Goal: Find specific page/section: Find specific page/section

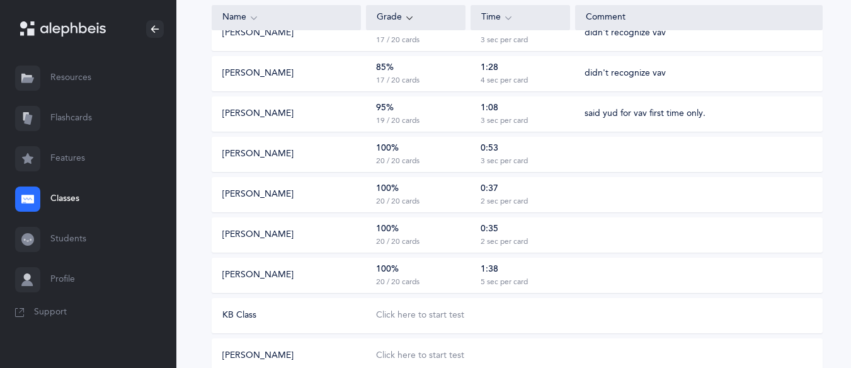
scroll to position [700, 0]
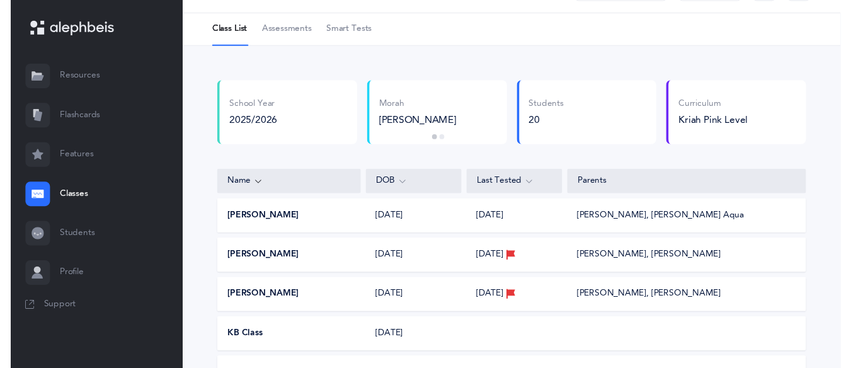
scroll to position [36, 0]
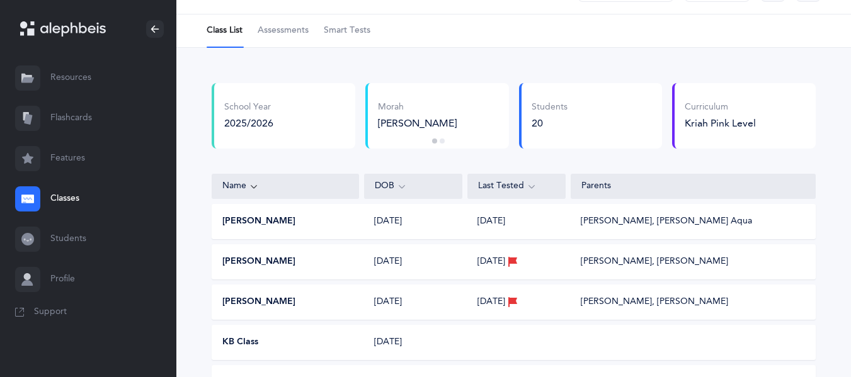
click at [356, 18] on link "Smart Tests" at bounding box center [347, 30] width 47 height 33
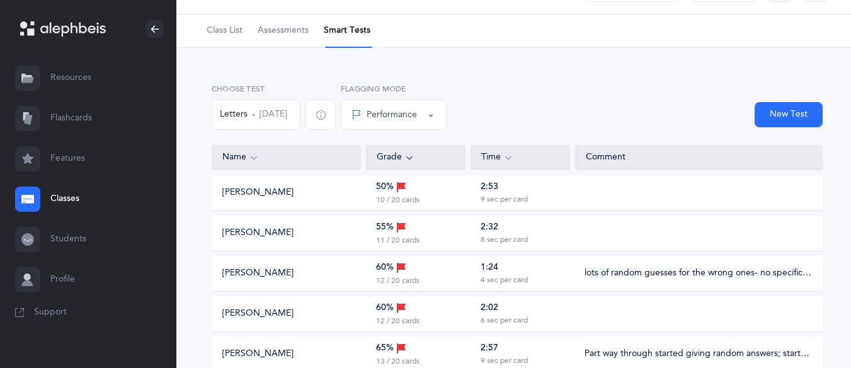
click at [418, 152] on div "Grade" at bounding box center [416, 157] width 78 height 14
click at [392, 159] on div "Grade" at bounding box center [416, 157] width 78 height 14
click at [408, 160] on icon at bounding box center [409, 157] width 10 height 14
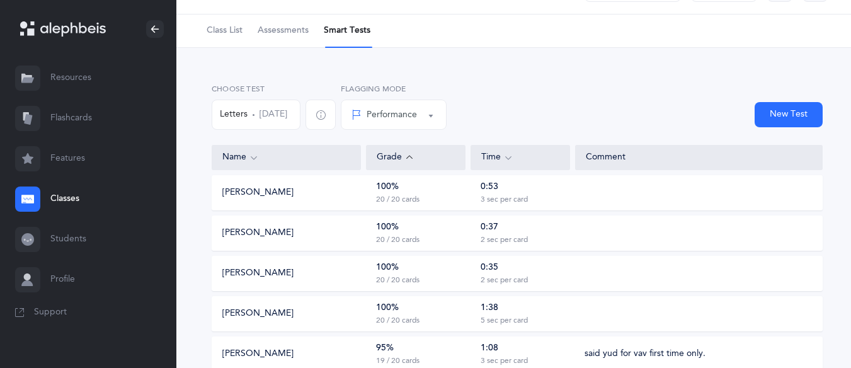
click at [408, 160] on icon at bounding box center [409, 157] width 10 height 14
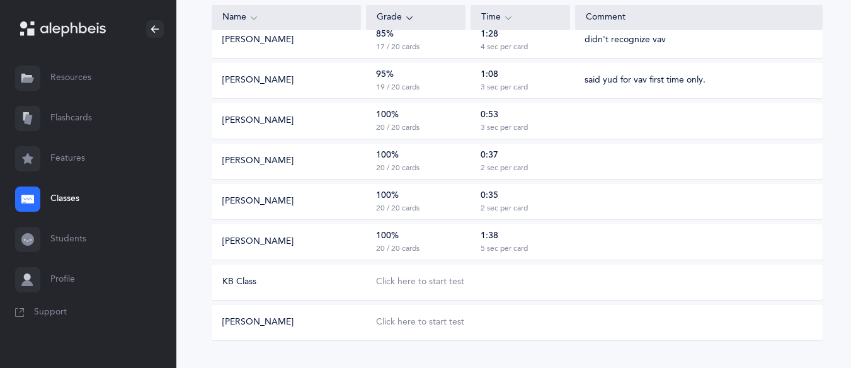
scroll to position [700, 0]
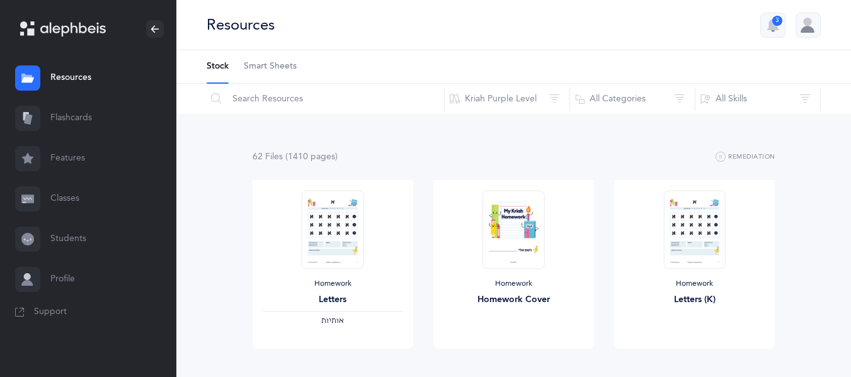
click at [71, 191] on link "Classes" at bounding box center [88, 199] width 176 height 40
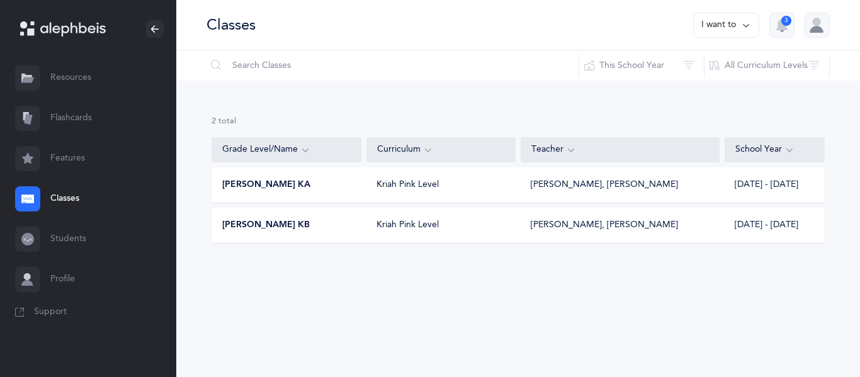
click at [348, 223] on div "[PERSON_NAME] KB" at bounding box center [286, 225] width 149 height 13
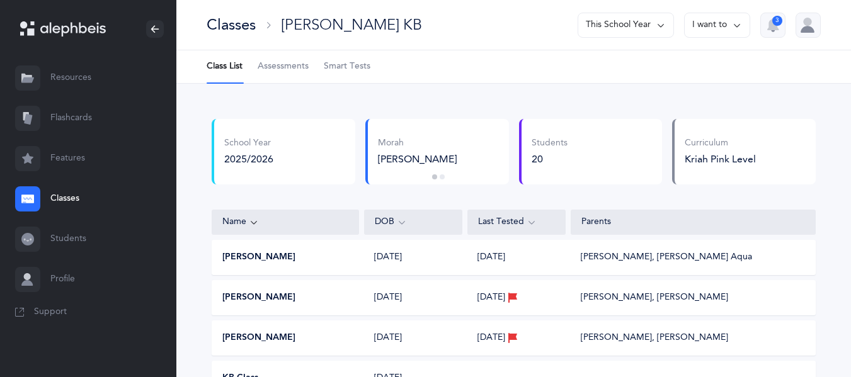
drag, startPoint x: 363, startPoint y: 59, endPoint x: 343, endPoint y: 68, distance: 22.0
click at [343, 68] on span "Smart Tests" at bounding box center [347, 66] width 47 height 13
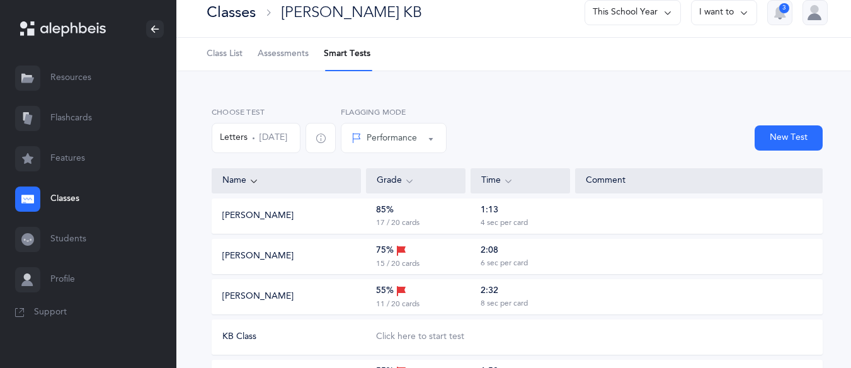
scroll to position [1, 0]
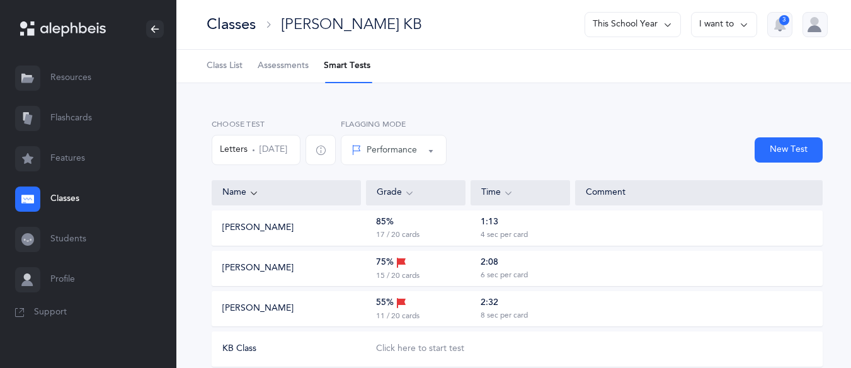
click at [392, 194] on div "Grade" at bounding box center [416, 193] width 78 height 14
click at [409, 195] on icon at bounding box center [409, 193] width 10 height 14
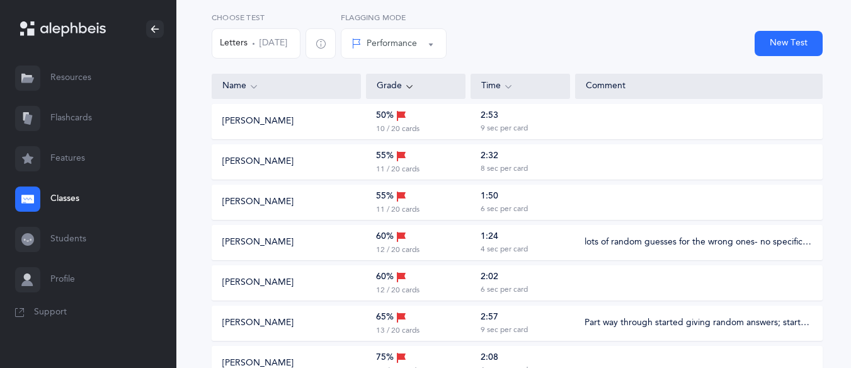
scroll to position [108, 0]
